Goal: Information Seeking & Learning: Learn about a topic

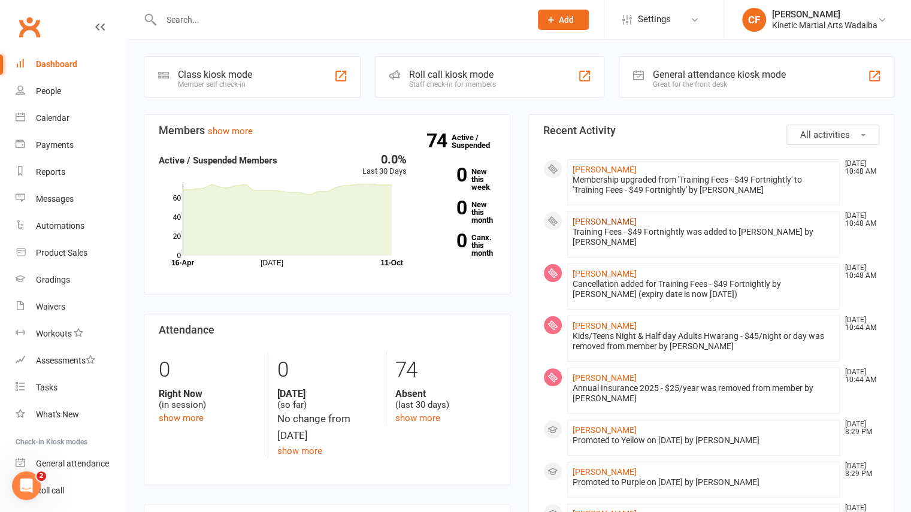
click at [591, 217] on link "[PERSON_NAME]" at bounding box center [605, 222] width 64 height 10
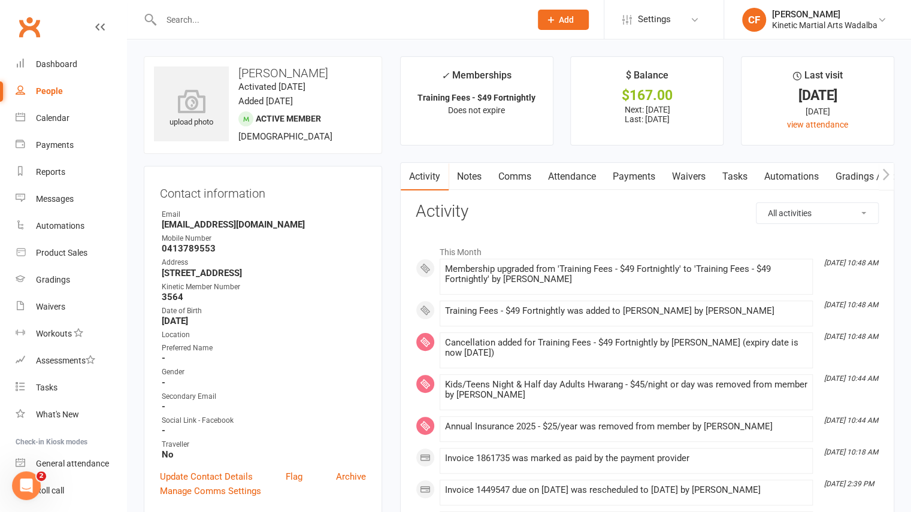
click at [640, 167] on link "Payments" at bounding box center [633, 177] width 59 height 28
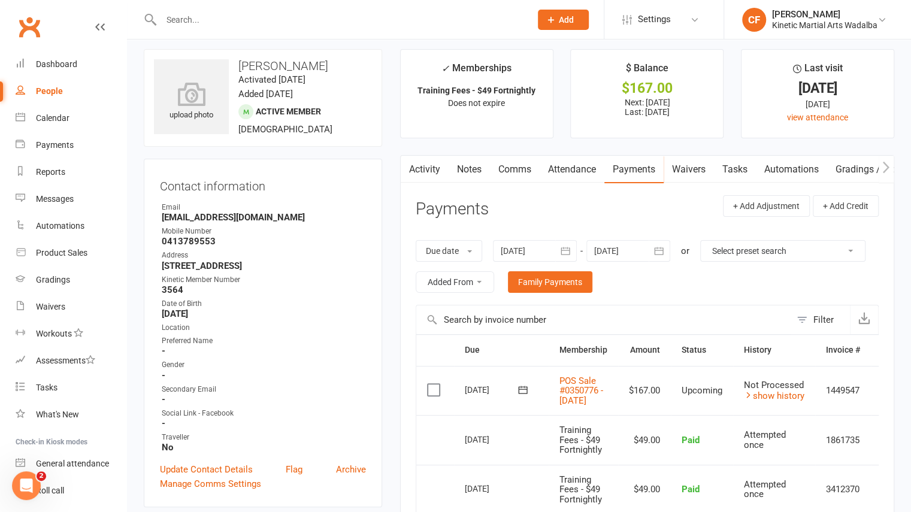
scroll to position [7, 0]
click at [663, 247] on icon "button" at bounding box center [659, 251] width 9 height 8
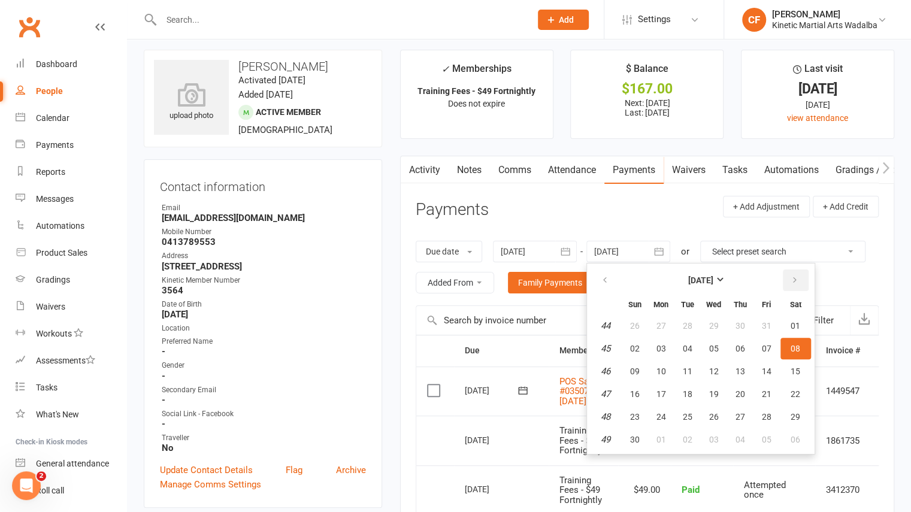
click at [795, 281] on icon "button" at bounding box center [795, 281] width 8 height 10
click at [737, 370] on span "15" at bounding box center [741, 372] width 10 height 10
type input "[DATE]"
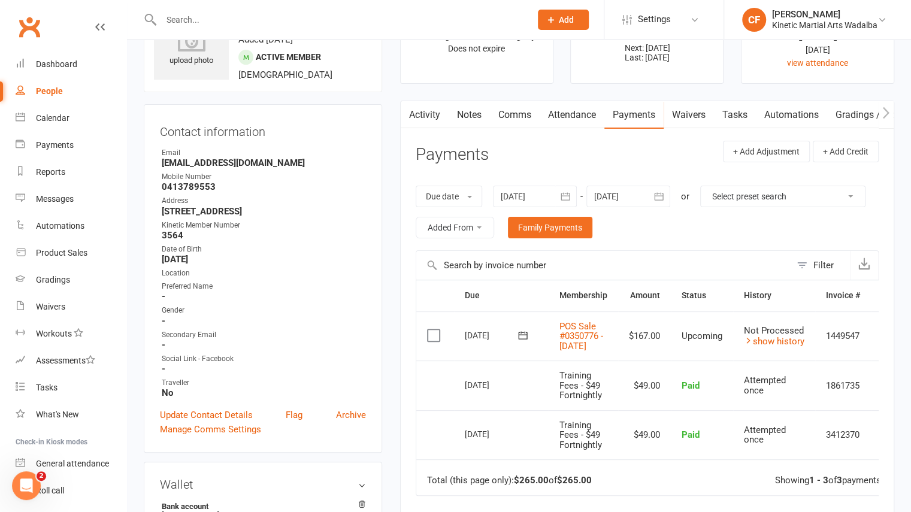
scroll to position [0, 0]
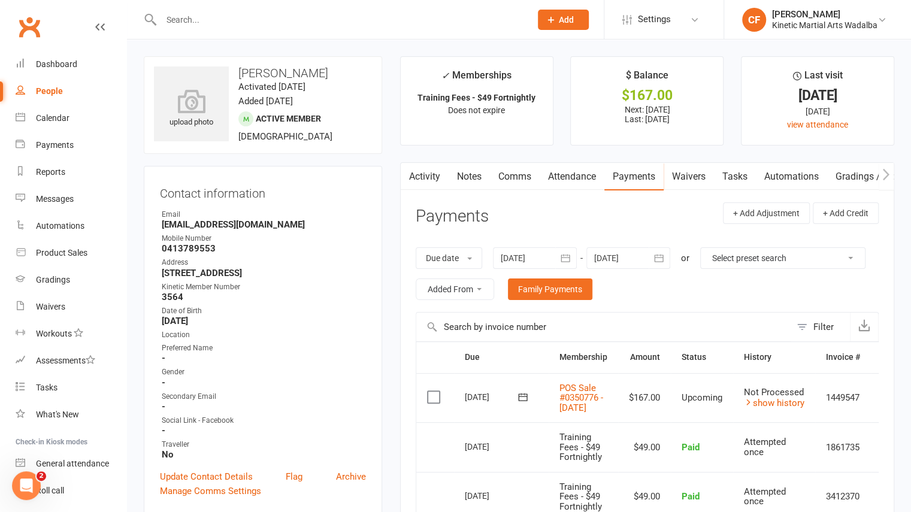
click at [212, 27] on input "text" at bounding box center [340, 19] width 365 height 17
click at [66, 61] on div "Dashboard" at bounding box center [56, 64] width 41 height 10
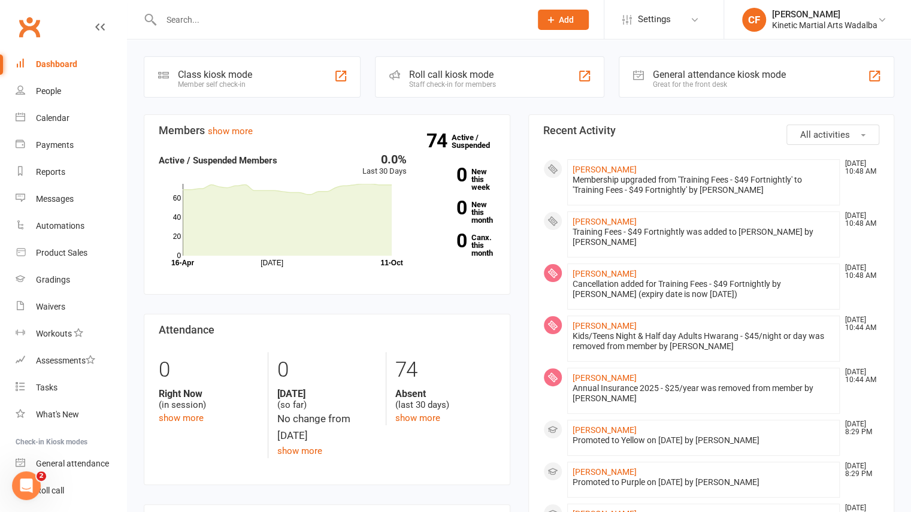
click at [215, 10] on div at bounding box center [333, 19] width 379 height 39
click at [61, 280] on div "Gradings" at bounding box center [53, 280] width 34 height 10
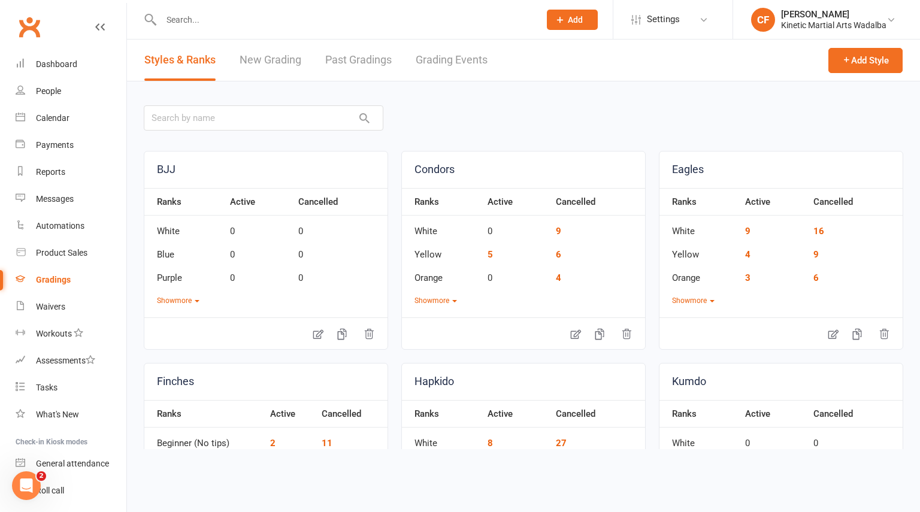
click at [430, 57] on link "Grading Events" at bounding box center [452, 60] width 72 height 41
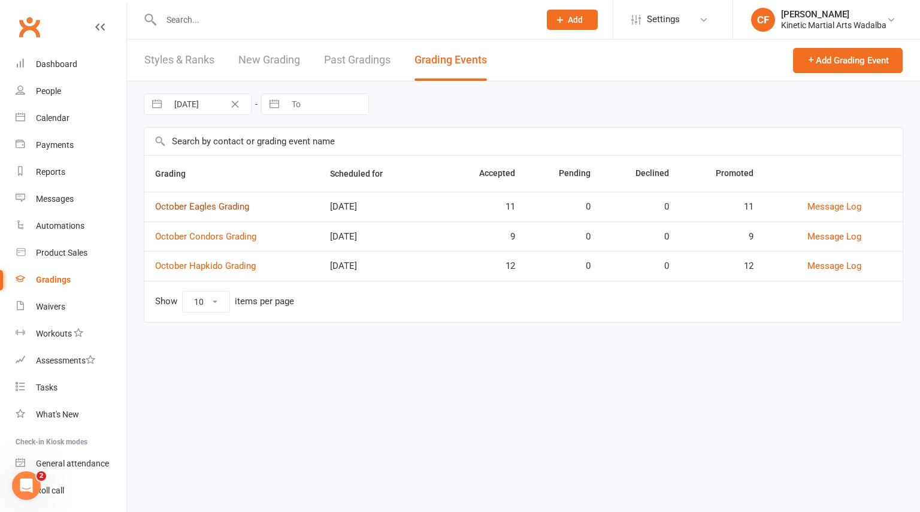
click at [217, 207] on link "October Eagles Grading" at bounding box center [202, 206] width 94 height 11
click at [208, 241] on td "October Condors Grading" at bounding box center [231, 237] width 175 height 30
click at [202, 231] on link "October Condors Grading" at bounding box center [205, 236] width 101 height 11
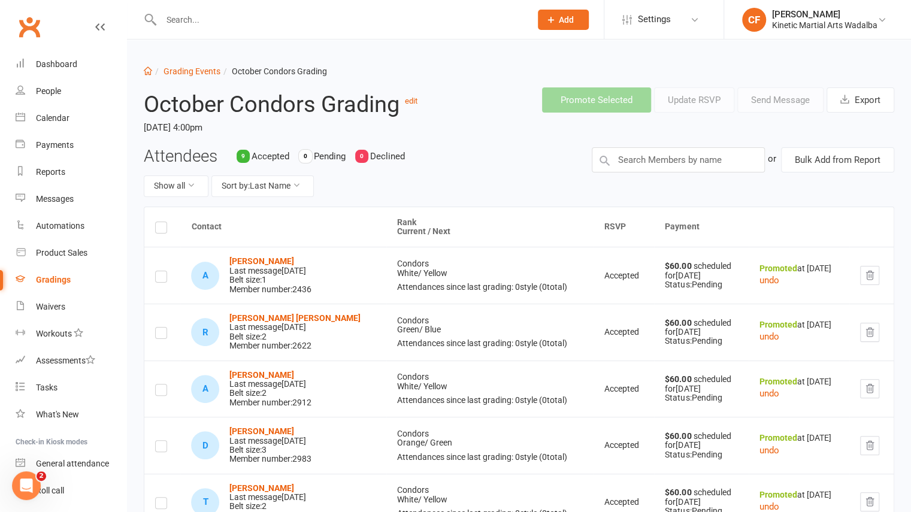
scroll to position [353, 0]
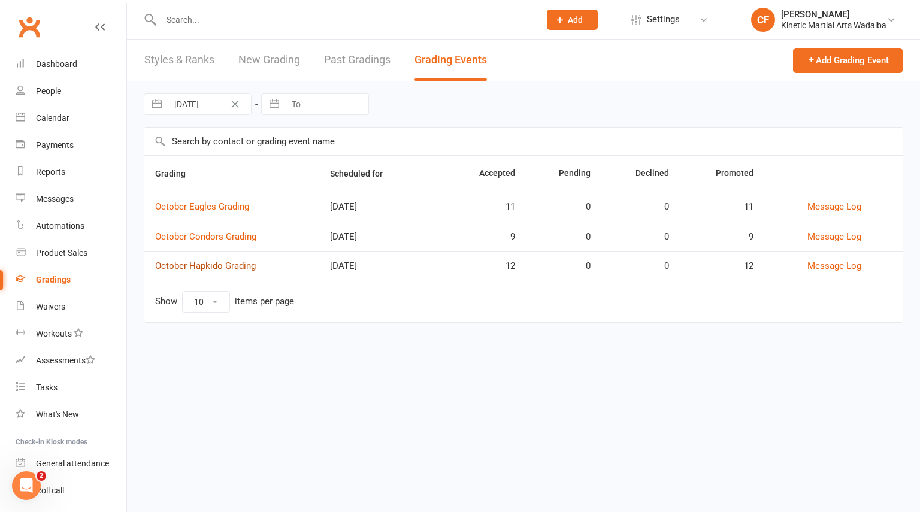
click at [223, 261] on link "October Hapkido Grading" at bounding box center [205, 266] width 101 height 11
